Goal: Transaction & Acquisition: Purchase product/service

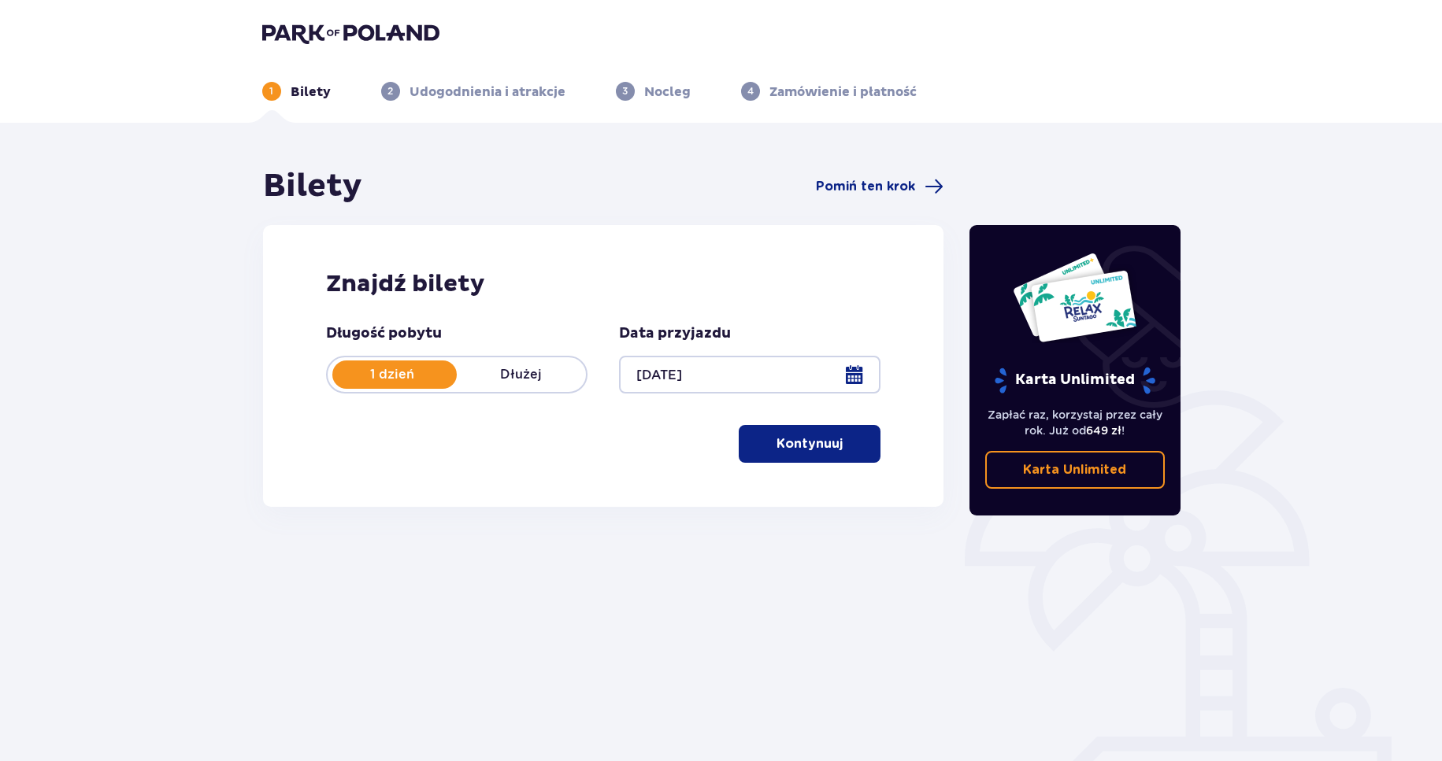
click at [776, 450] on p "Kontynuuj" at bounding box center [809, 443] width 66 height 17
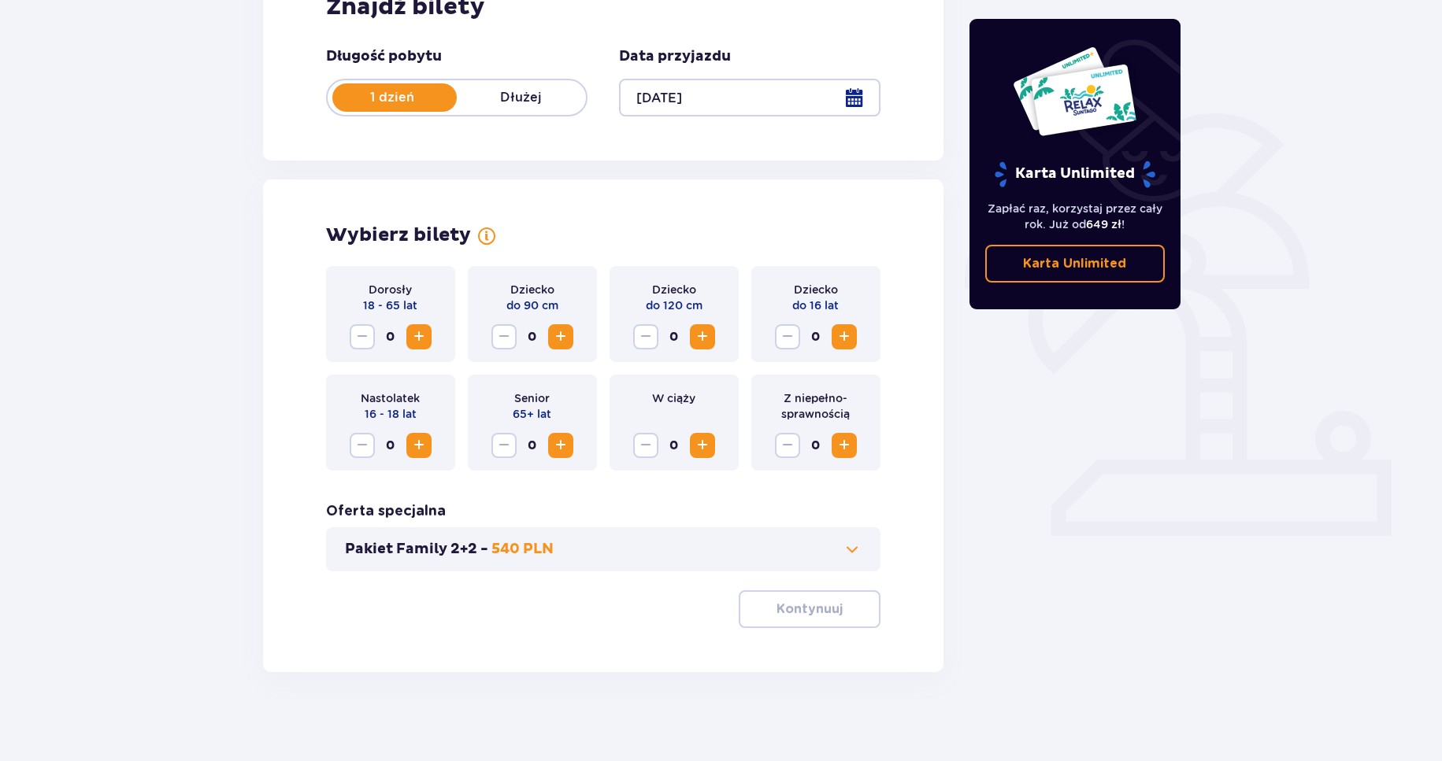
scroll to position [283, 0]
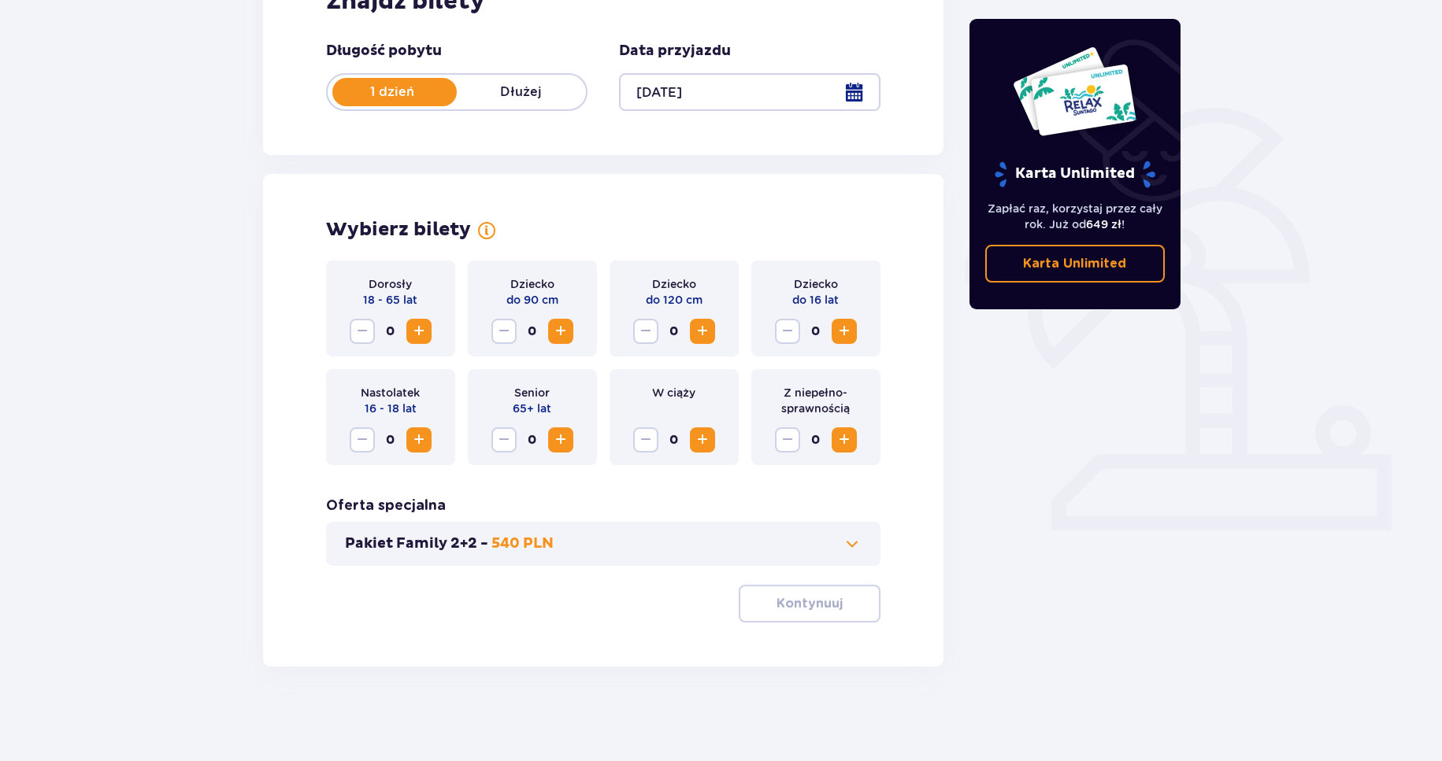
click at [415, 328] on span "Zwiększ" at bounding box center [418, 331] width 19 height 19
click at [847, 329] on span "Zwiększ" at bounding box center [844, 331] width 19 height 19
click at [811, 608] on p "Kontynuuj" at bounding box center [809, 603] width 66 height 17
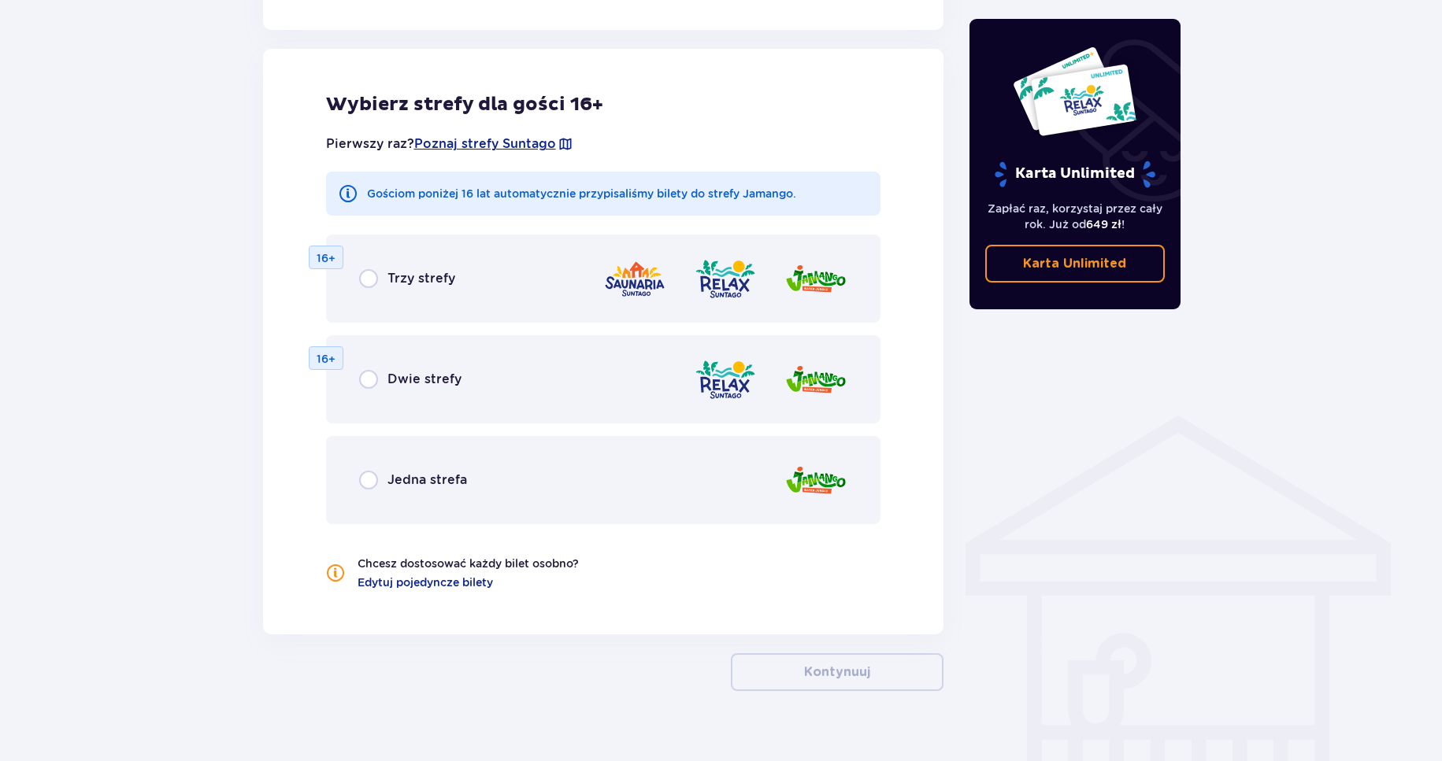
scroll to position [874, 0]
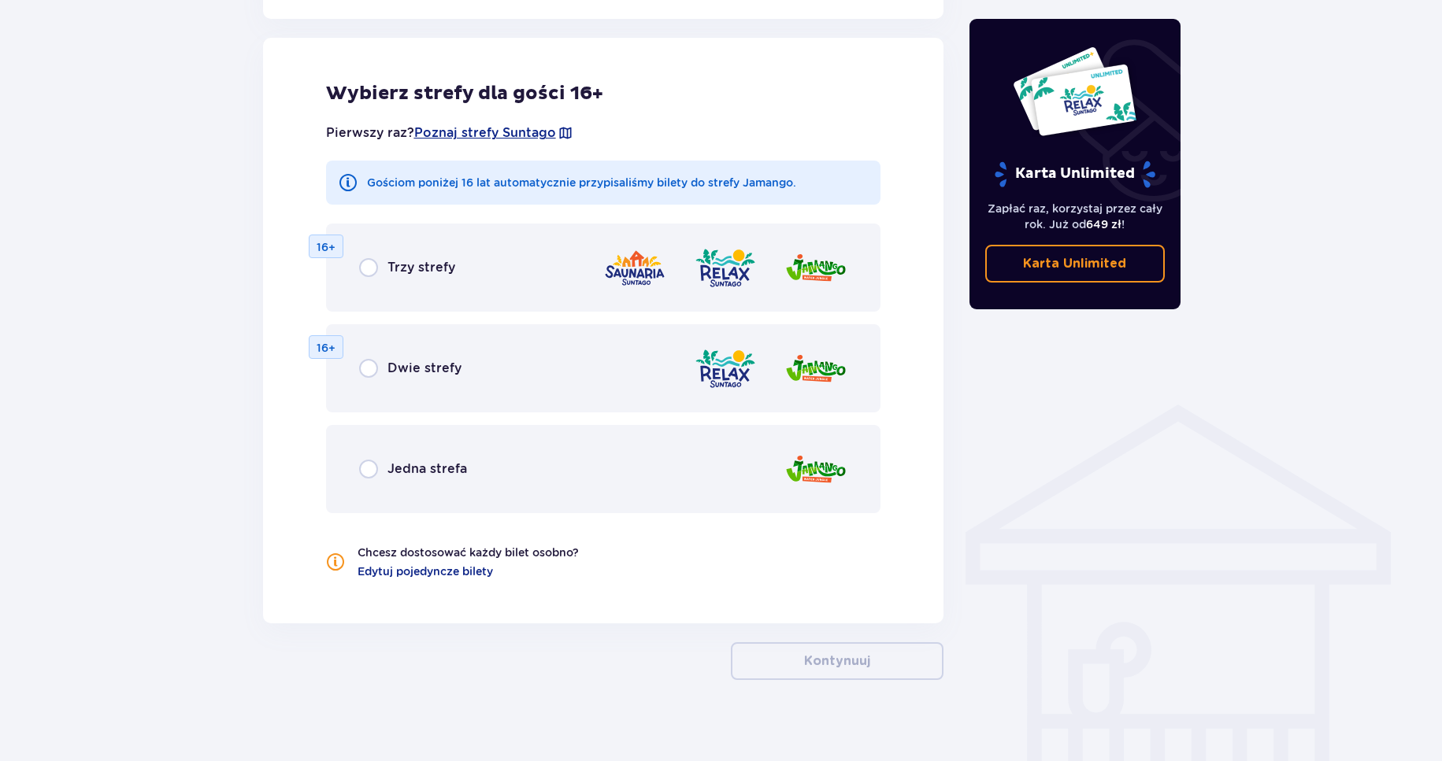
click at [365, 268] on input "radio" at bounding box center [368, 267] width 19 height 19
radio input "true"
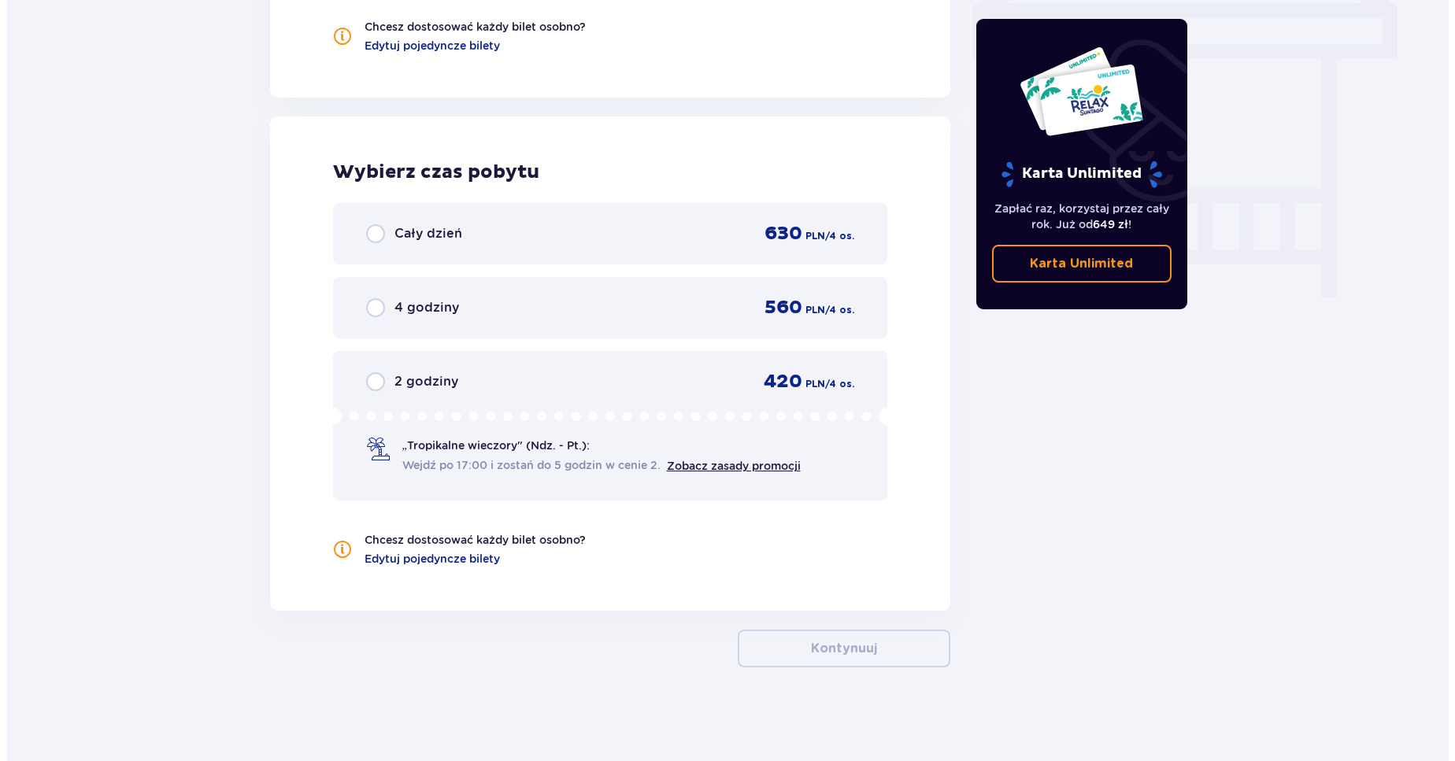
scroll to position [1401, 0]
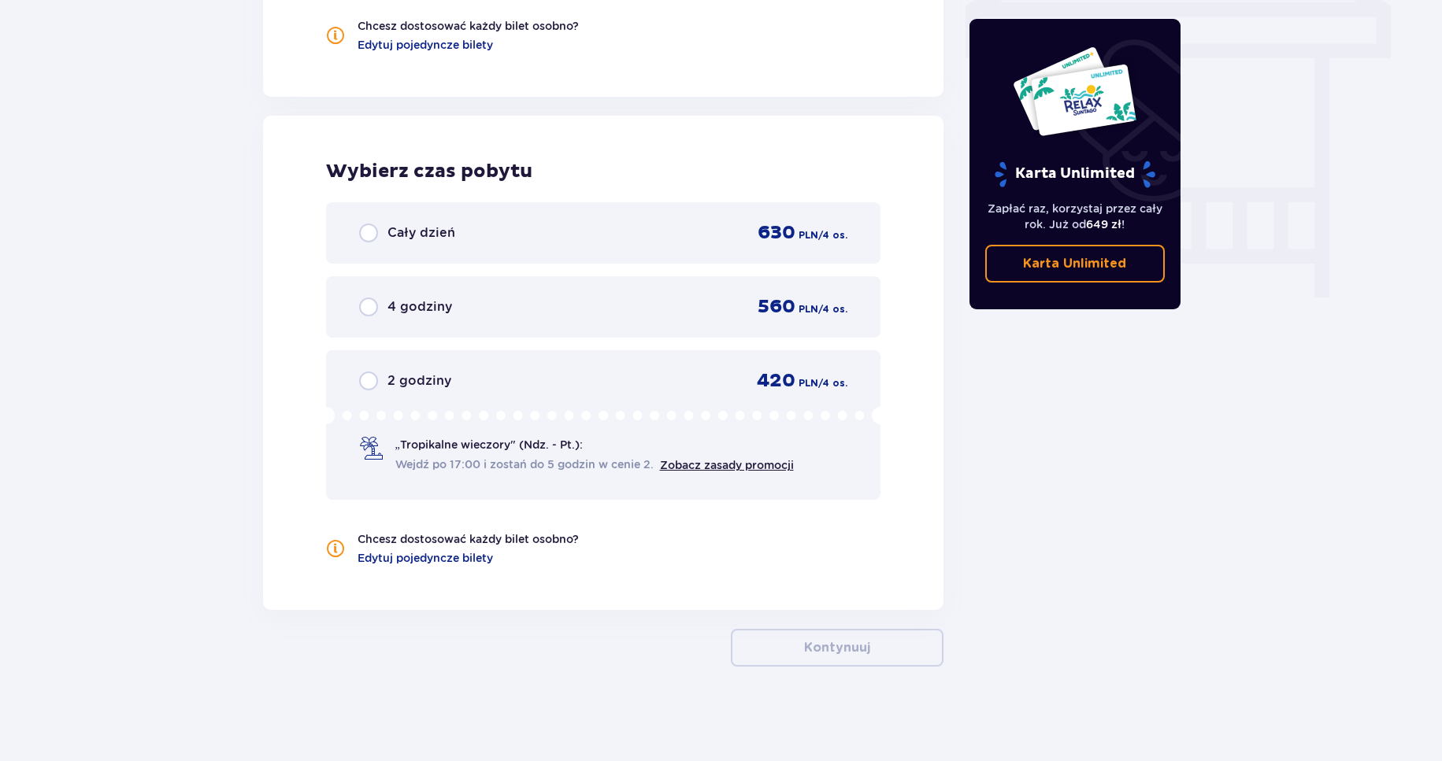
click at [368, 235] on input "radio" at bounding box center [368, 233] width 19 height 19
radio input "true"
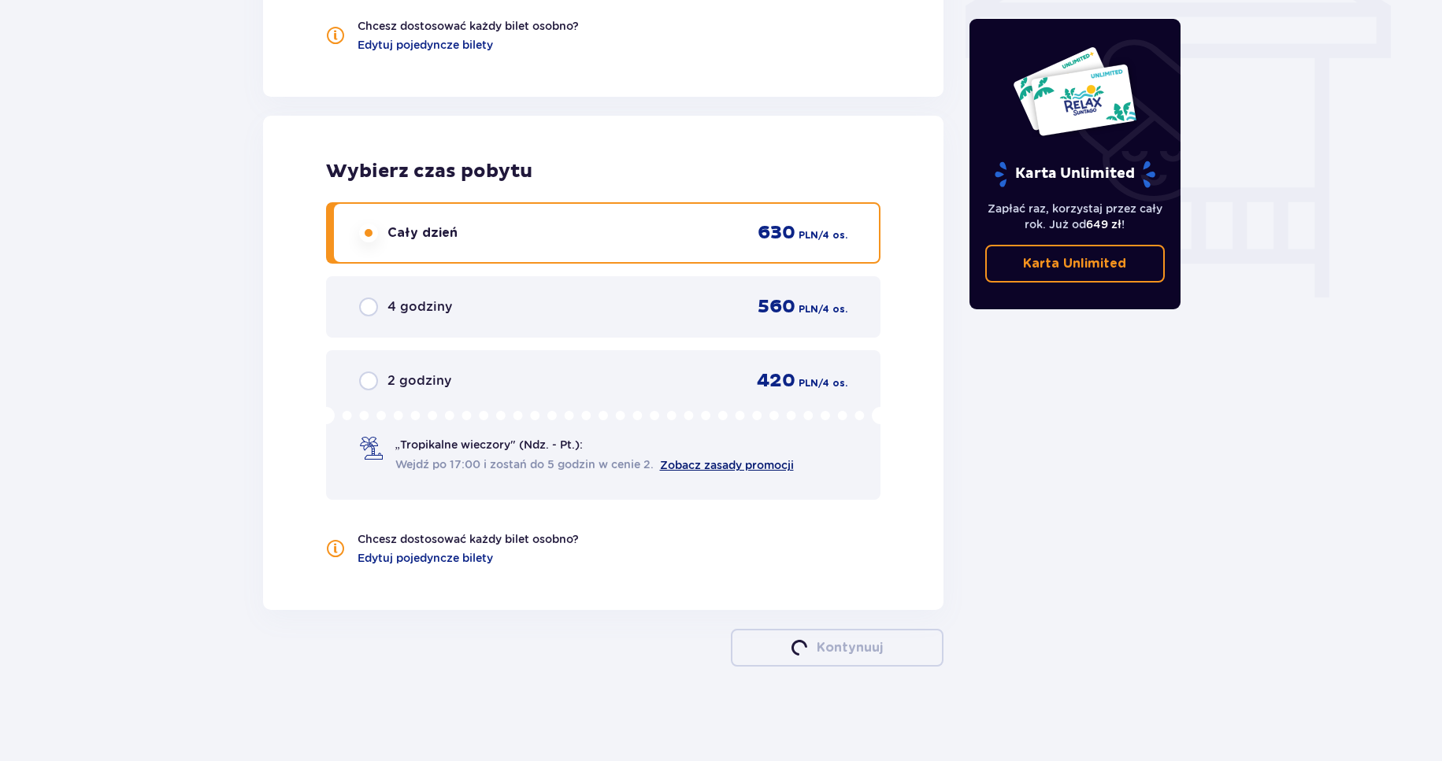
click at [721, 462] on link "Zobacz zasady promocji" at bounding box center [727, 465] width 134 height 13
